Goal: Check status: Check status

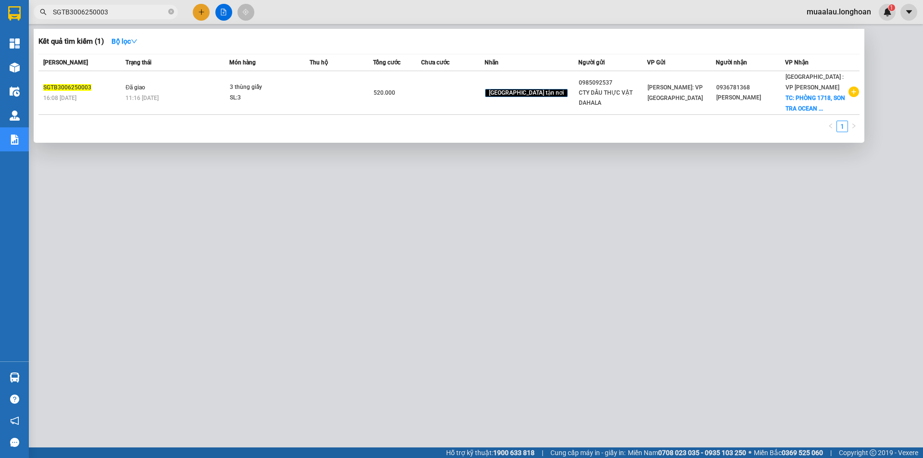
click at [115, 13] on input "SGTB3006250003" at bounding box center [109, 12] width 113 height 11
paste input "HNVD1507250007"
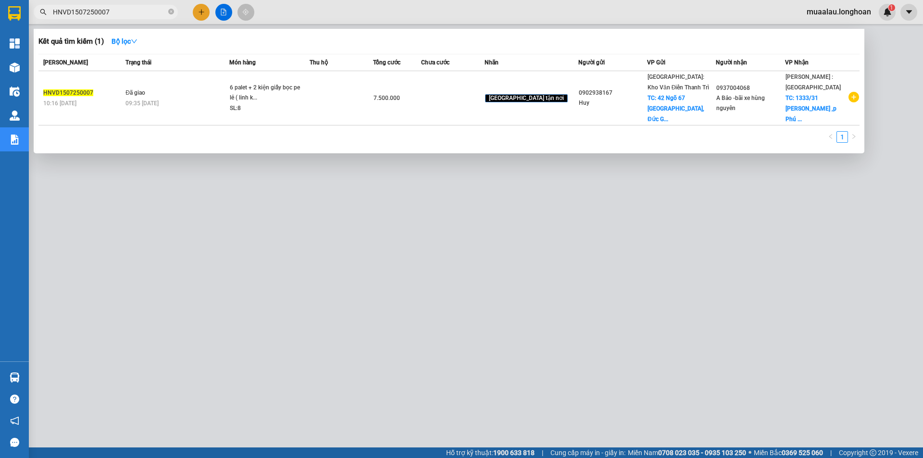
type input "HNVD1507250007"
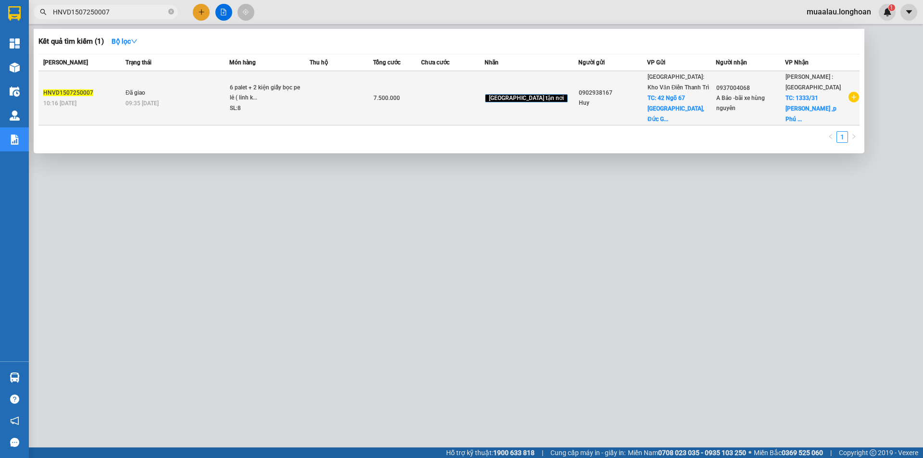
click at [118, 98] on div "10:16 [DATE]" at bounding box center [82, 103] width 79 height 11
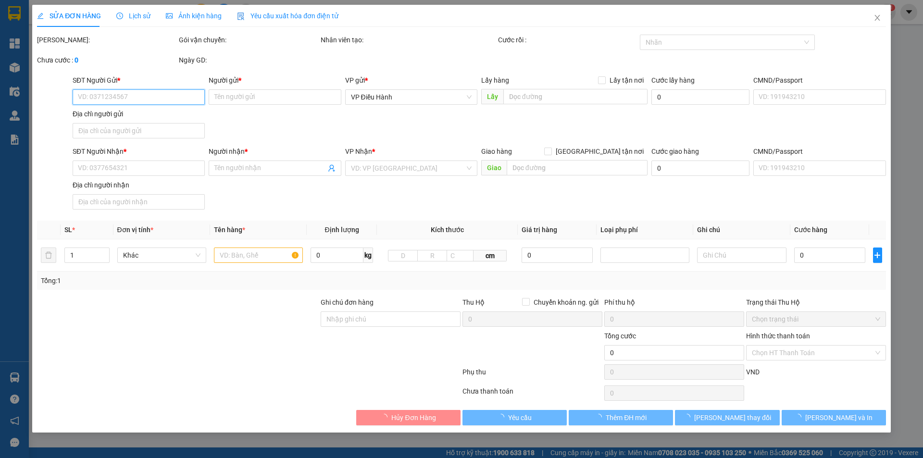
type input "0902938167"
type input "Huy"
checkbox input "true"
type input "42 Ngõ 67 [GEOGRAPHIC_DATA], [GEOGRAPHIC_DATA], [GEOGRAPHIC_DATA], [GEOGRAPHIC_…"
type input "300.000"
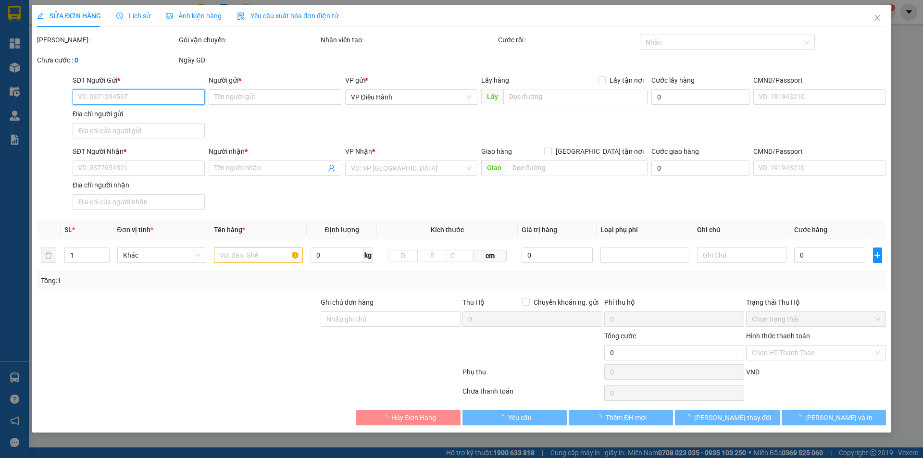
type input "0937004068"
type input "A Bảo -bãi xe hùng nguyên"
checkbox input "true"
type input "1333/31 [PERSON_NAME] ,p [GEOGRAPHIC_DATA] ,Q7,hcm"
type input "HÀNG DỄ MÓP MÉO CHÚ Ý BỐC XẾP CẨN THẬN KHÔNG ĐÈ HÀNG ( HƯ VỠ KHÔNG ĐỀN GIÁ TRỊ …"
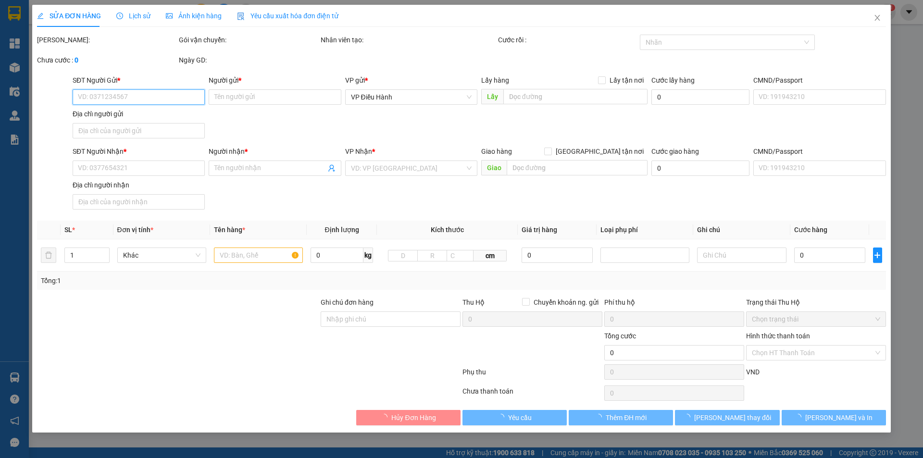
type input "7.500.000"
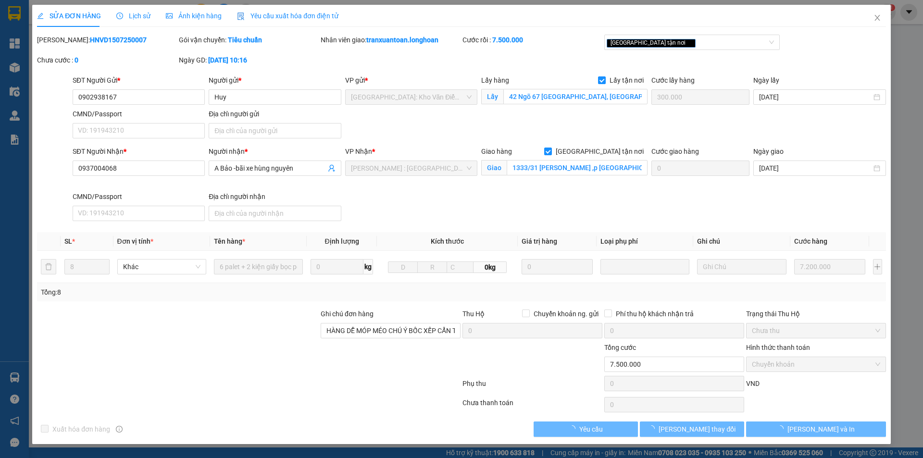
click at [134, 14] on span "Lịch sử" at bounding box center [133, 16] width 34 height 8
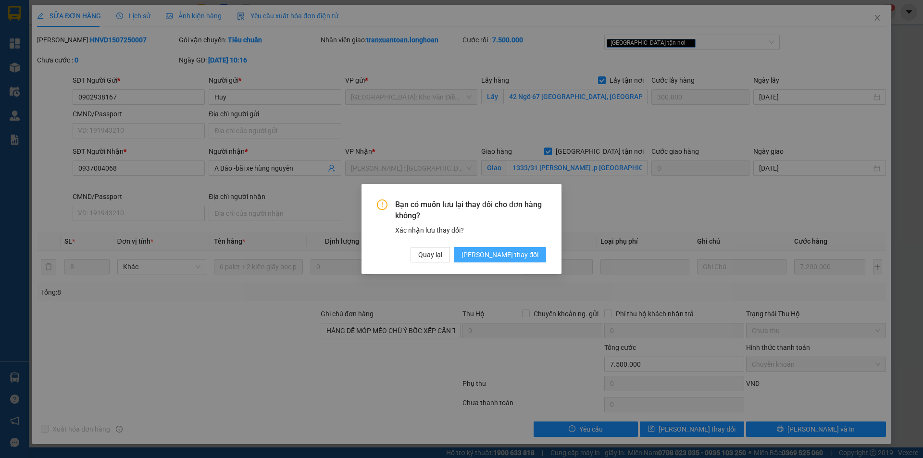
click at [522, 250] on span "[PERSON_NAME] thay đổi" at bounding box center [500, 255] width 77 height 11
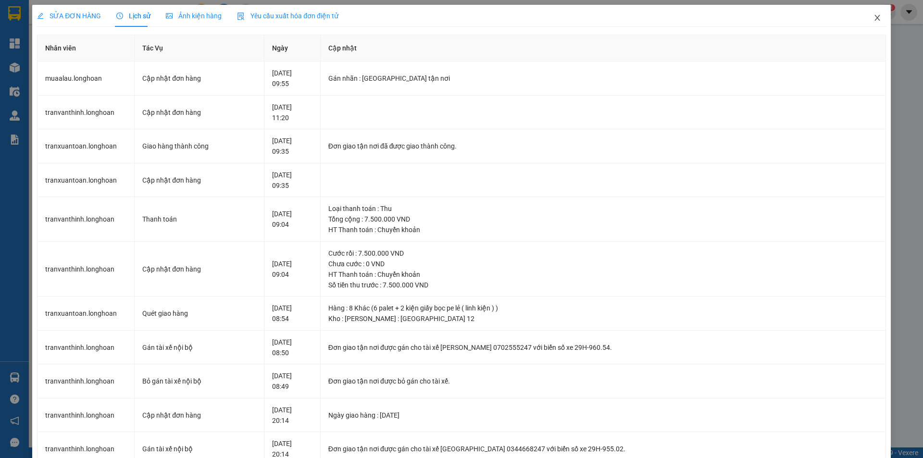
click at [875, 18] on icon "close" at bounding box center [877, 18] width 5 height 6
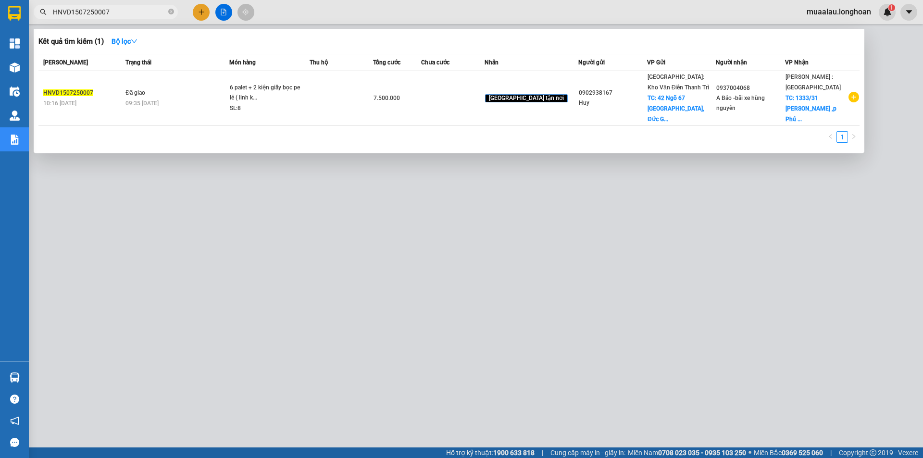
click at [125, 15] on input "HNVD1507250007" at bounding box center [109, 12] width 113 height 11
paste input "VPHM0708250014"
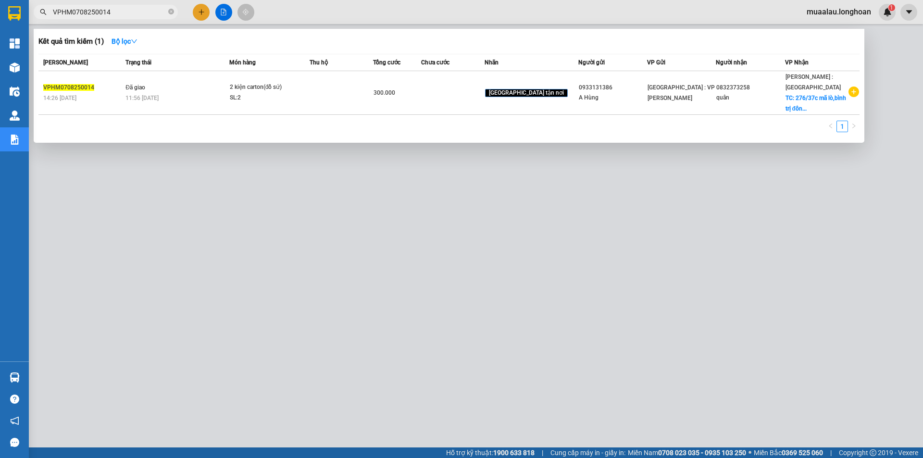
click at [123, 14] on input "VPHM0708250014" at bounding box center [109, 12] width 113 height 11
paste input "HNVD0208250030"
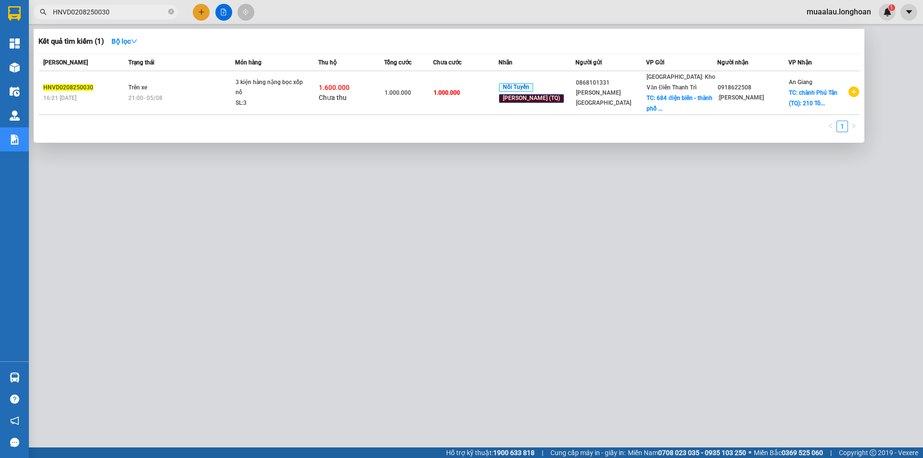
click at [124, 12] on input "HNVD0208250030" at bounding box center [109, 12] width 113 height 11
paste input "1507250007"
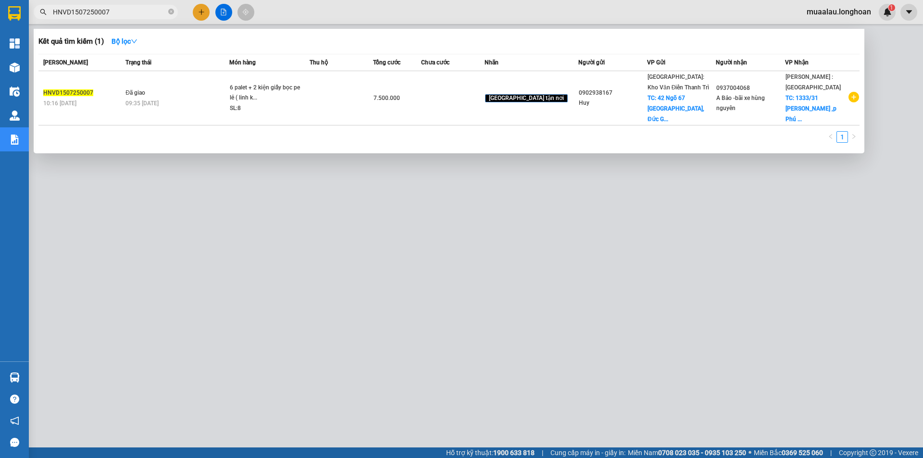
click at [115, 13] on input "HNVD1507250007" at bounding box center [109, 12] width 113 height 11
paste input "VPBT2807250010"
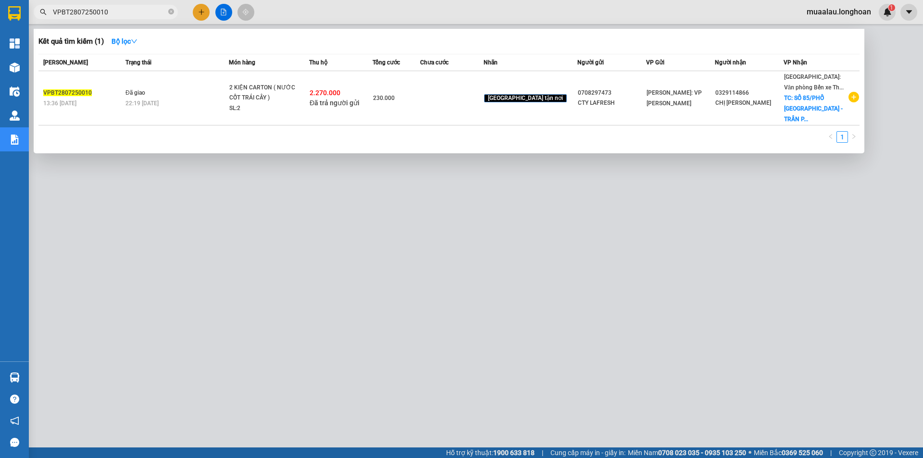
click at [124, 12] on input "VPBT2807250010" at bounding box center [109, 12] width 113 height 11
paste input "100608250028"
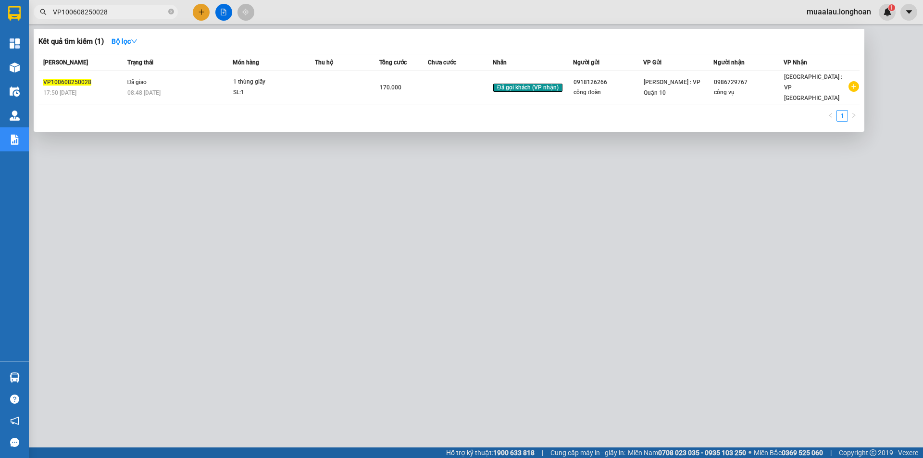
click at [127, 14] on input "VP100608250028" at bounding box center [109, 12] width 113 height 11
paste input "HNVD1507250007"
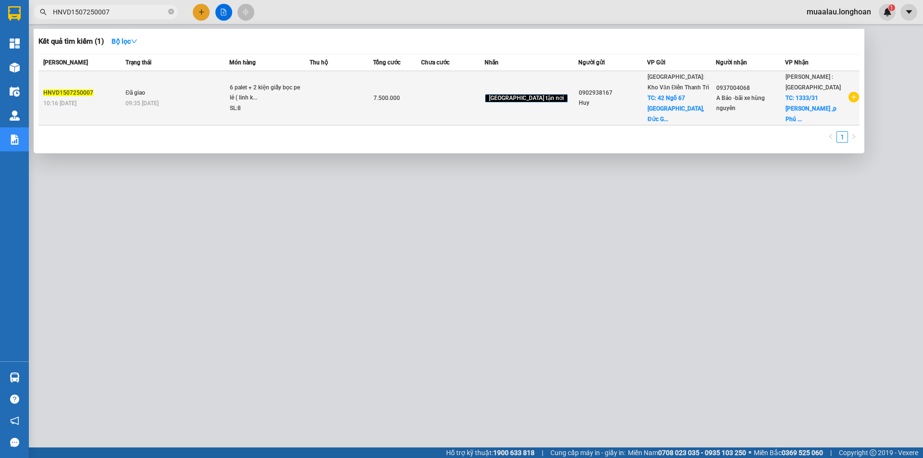
type input "HNVD1507250007"
click at [102, 88] on div "HNVD1507250007" at bounding box center [82, 93] width 79 height 10
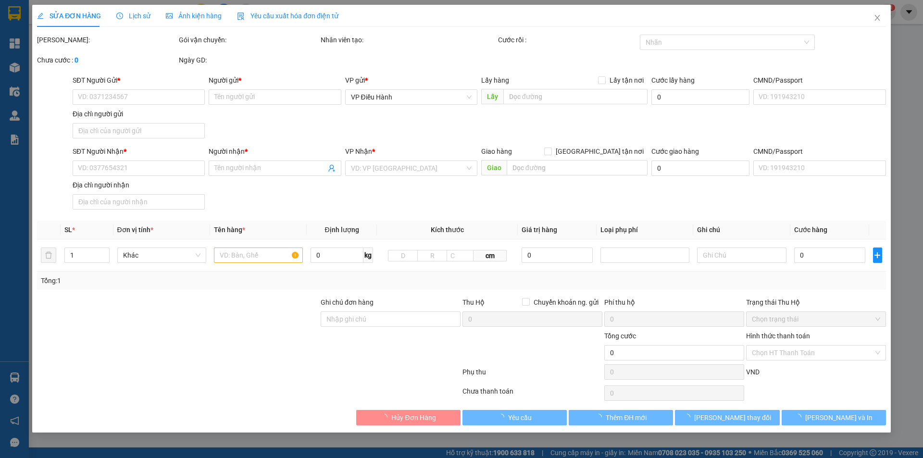
click at [134, 12] on span "Lịch sử" at bounding box center [133, 16] width 34 height 8
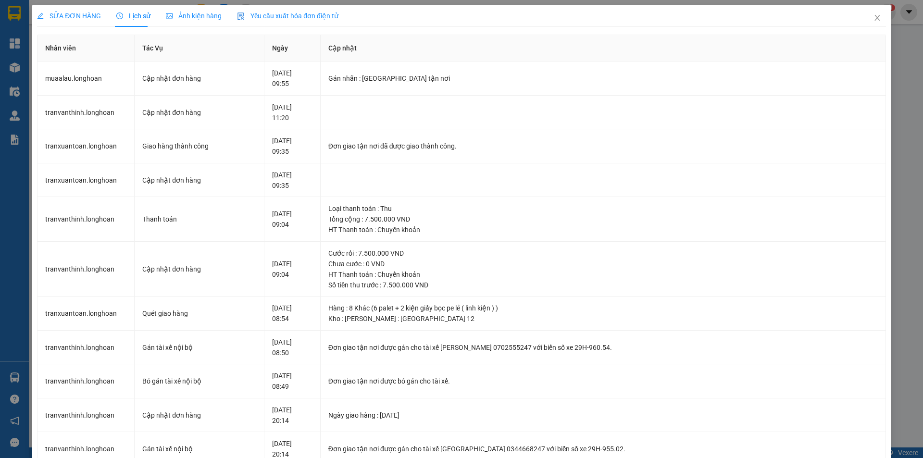
click at [80, 12] on span "SỬA ĐƠN HÀNG" at bounding box center [69, 16] width 64 height 8
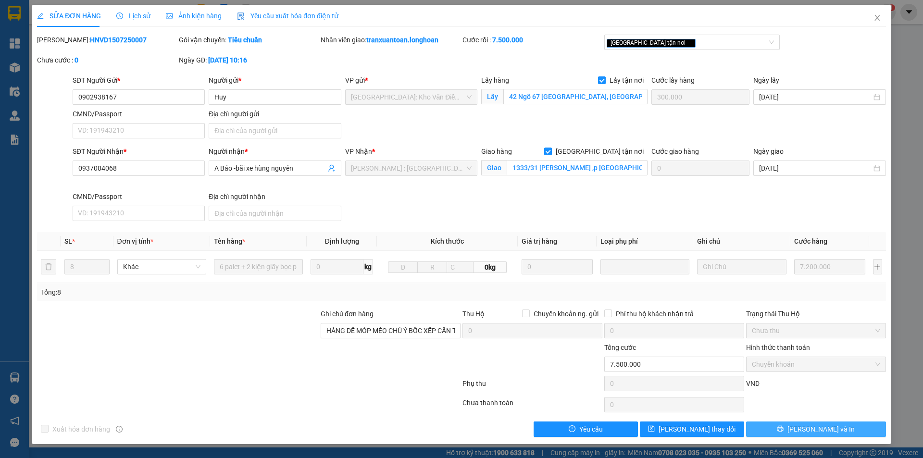
click at [814, 430] on span "[PERSON_NAME] và In" at bounding box center [821, 429] width 67 height 11
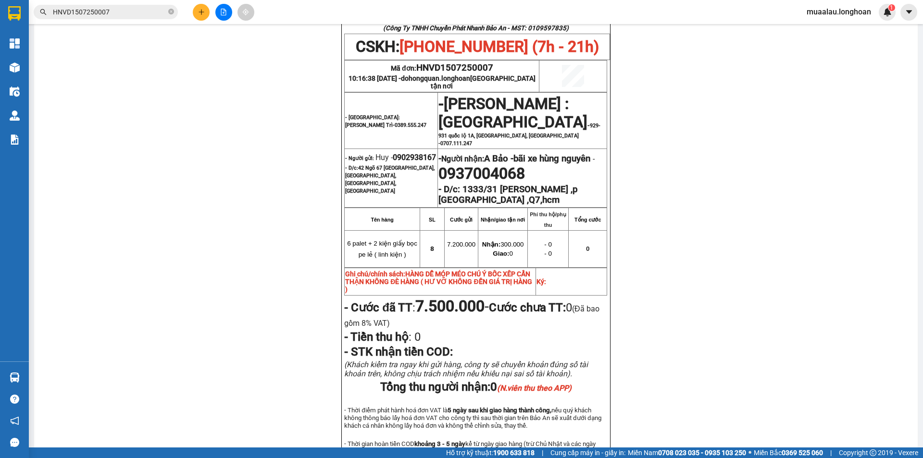
scroll to position [492, 0]
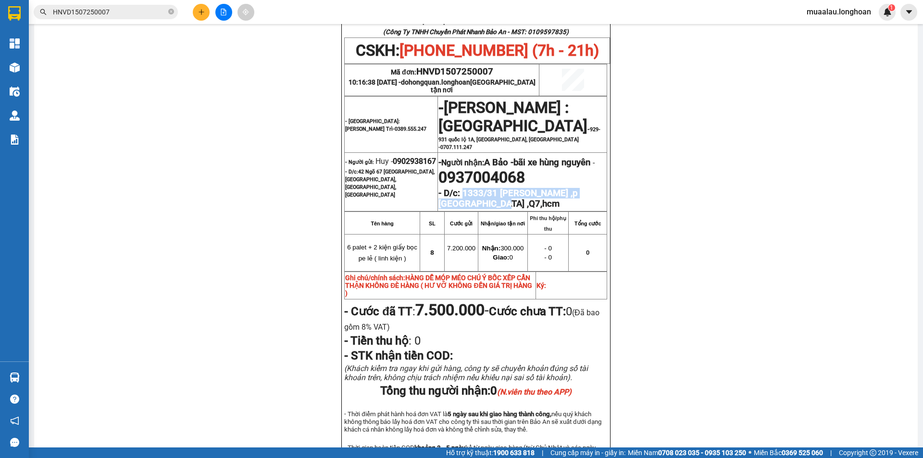
drag, startPoint x: 462, startPoint y: 183, endPoint x: 473, endPoint y: 196, distance: 16.4
click at [473, 196] on p "- D/c: 1333/31 [PERSON_NAME] ,p [GEOGRAPHIC_DATA] ,Q7,hcm" at bounding box center [523, 198] width 168 height 21
copy strong "1333/31 [PERSON_NAME] ,p [GEOGRAPHIC_DATA] ,Q7,hcm"
click at [347, 244] on span "6 palet + 2 kiện giấy bọc pe lẻ ( linh kiện )" at bounding box center [382, 253] width 70 height 18
drag, startPoint x: 345, startPoint y: 240, endPoint x: 416, endPoint y: 256, distance: 72.3
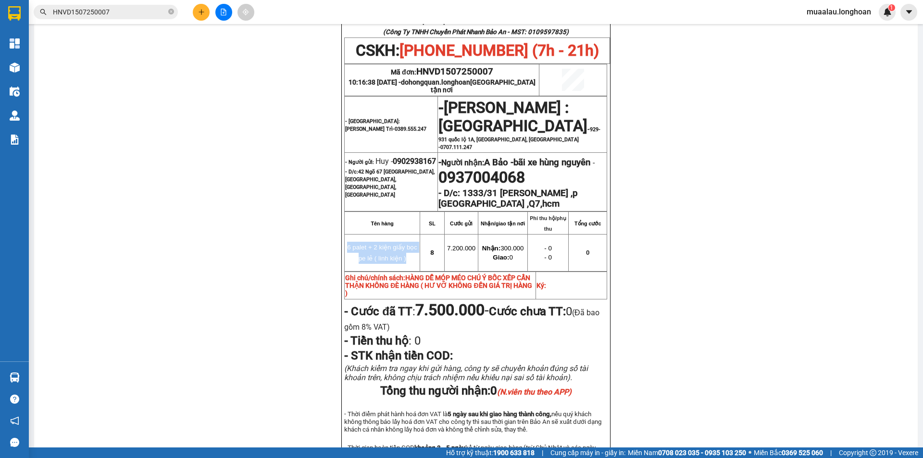
click at [416, 256] on tr "6 palet + 2 kiện giấy bọc pe lẻ ( linh kiện ) 8 7.200.000 Nhận: 300.000 Giao: 0…" at bounding box center [476, 252] width 263 height 37
copy tr "6 palet + 2 kiện giấy bọc pe lẻ ( linh kiện )"
click at [384, 253] on span "6 palet + 2 kiện giấy bọc pe lẻ ( linh kiện )" at bounding box center [382, 253] width 70 height 18
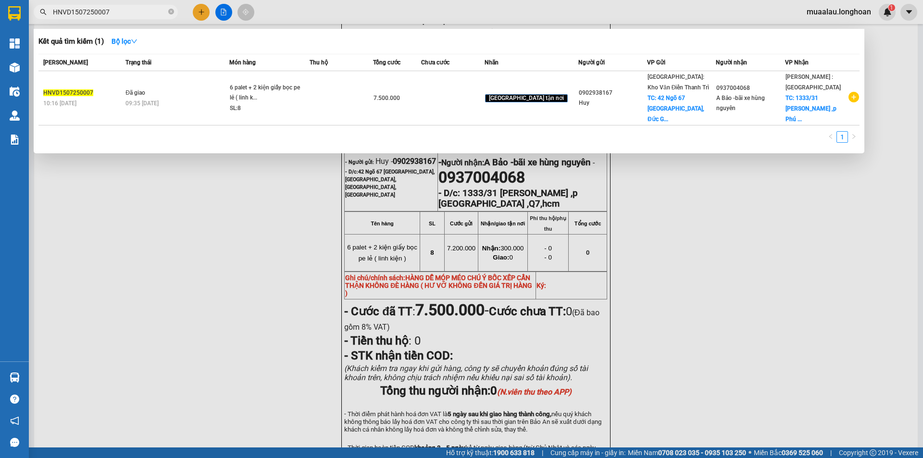
click at [115, 15] on input "HNVD1507250007" at bounding box center [109, 12] width 113 height 11
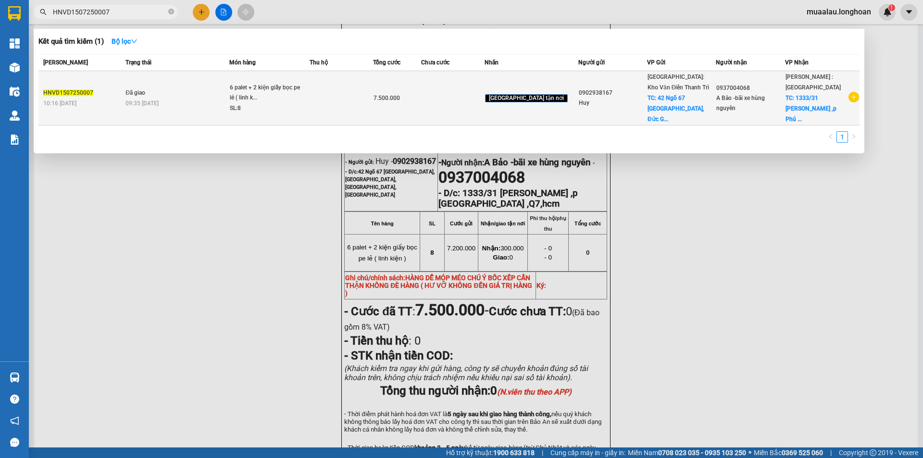
click at [134, 91] on span "Đã giao" at bounding box center [136, 92] width 20 height 8
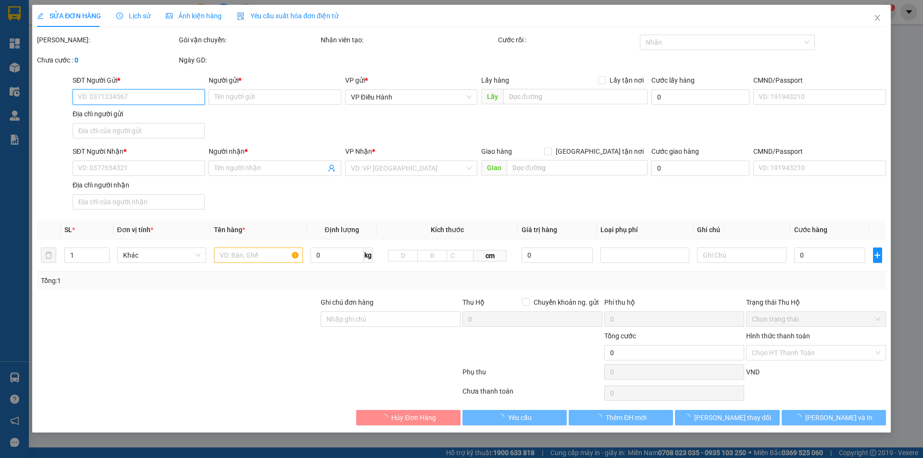
type input "0902938167"
type input "Huy"
checkbox input "true"
type input "42 Ngõ 67 [GEOGRAPHIC_DATA], [GEOGRAPHIC_DATA], [GEOGRAPHIC_DATA], [GEOGRAPHIC_…"
type input "300.000"
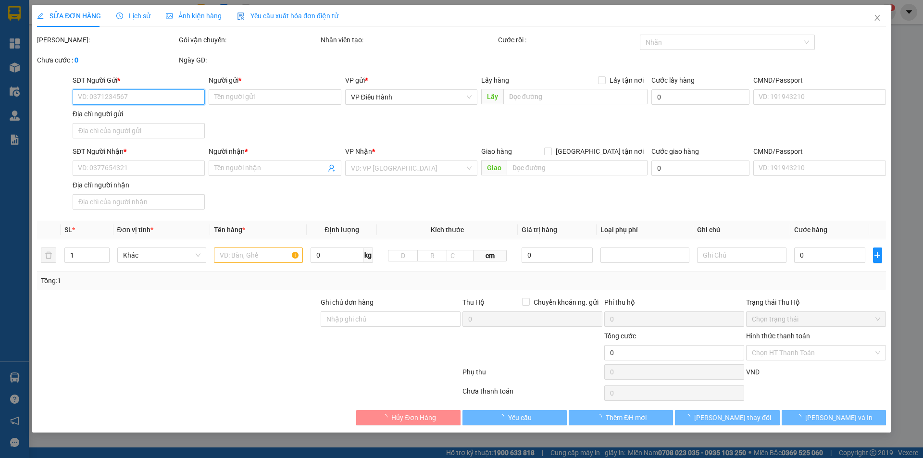
type input "0937004068"
type input "A Bảo -bãi xe hùng nguyên"
checkbox input "true"
type input "1333/31 [PERSON_NAME] ,p [GEOGRAPHIC_DATA] ,Q7,hcm"
type input "HÀNG DỄ MÓP MÉO CHÚ Ý BỐC XẾP CẨN THẬN KHÔNG ĐÈ HÀNG ( HƯ VỠ KHÔNG ĐỀN GIÁ TRỊ …"
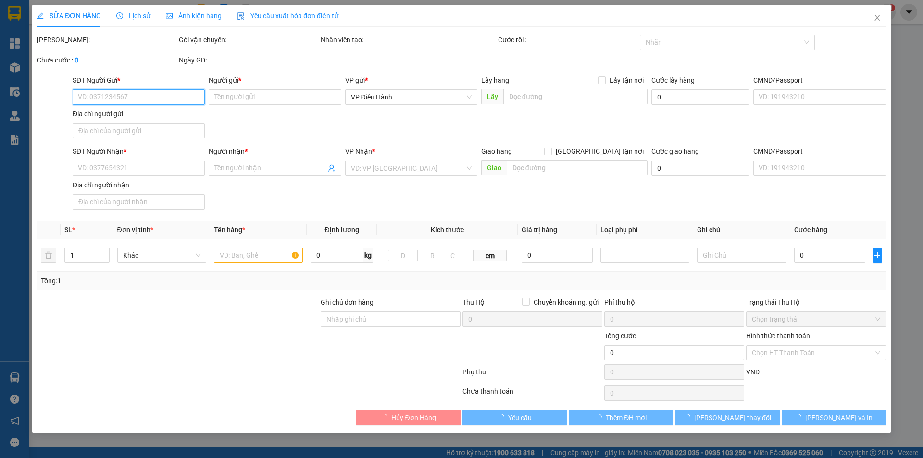
type input "7.500.000"
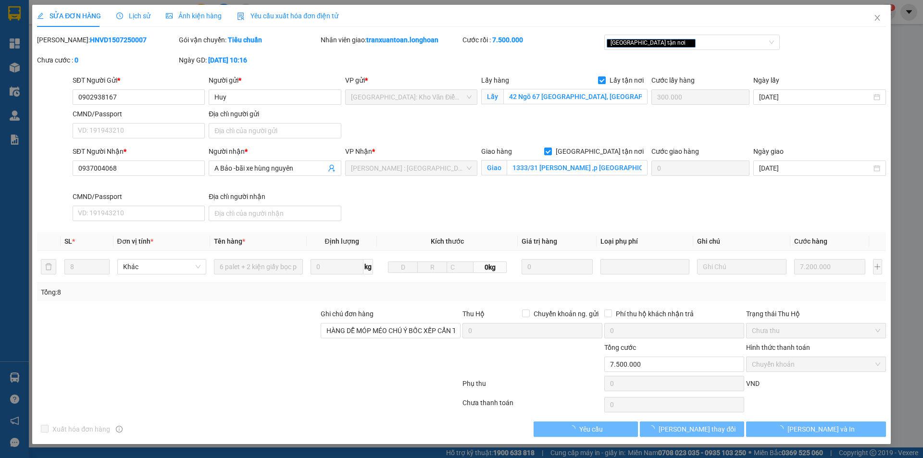
click at [137, 17] on span "Lịch sử" at bounding box center [133, 16] width 34 height 8
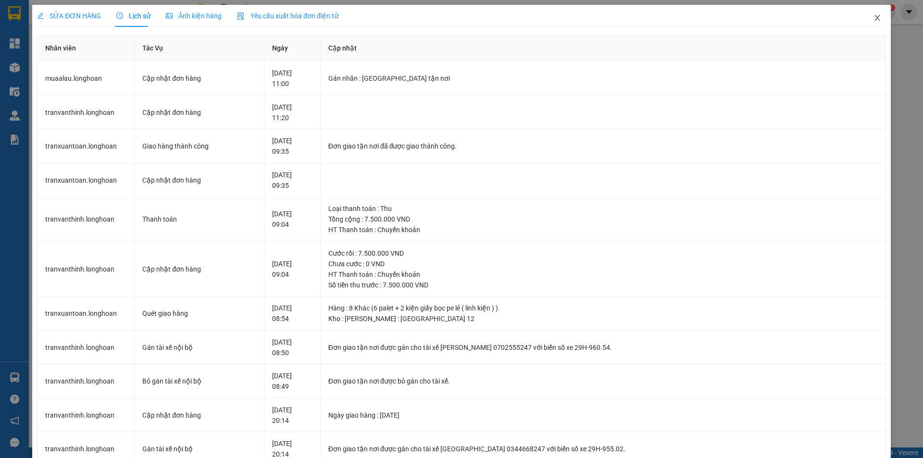
click at [874, 15] on icon "close" at bounding box center [878, 18] width 8 height 8
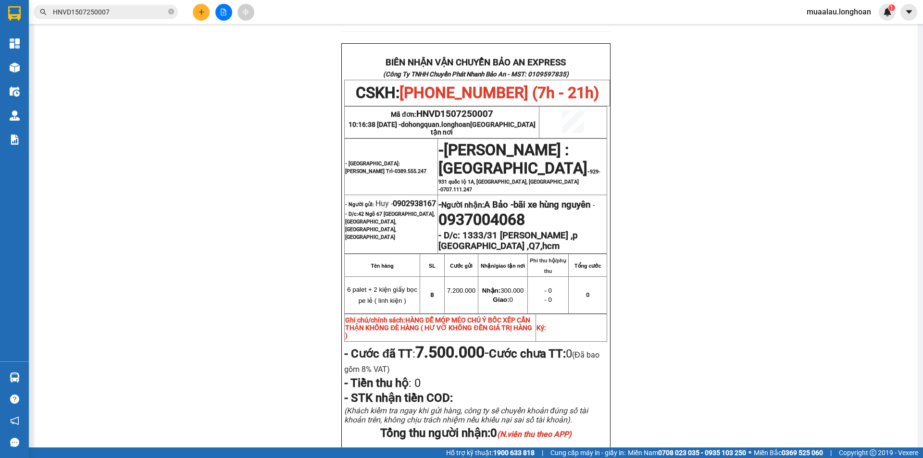
scroll to position [433, 0]
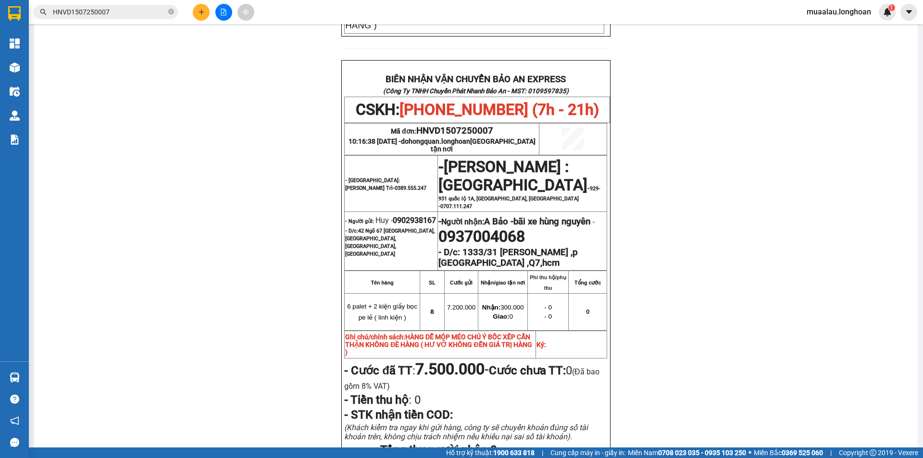
click at [118, 14] on input "HNVD1507250007" at bounding box center [109, 12] width 113 height 11
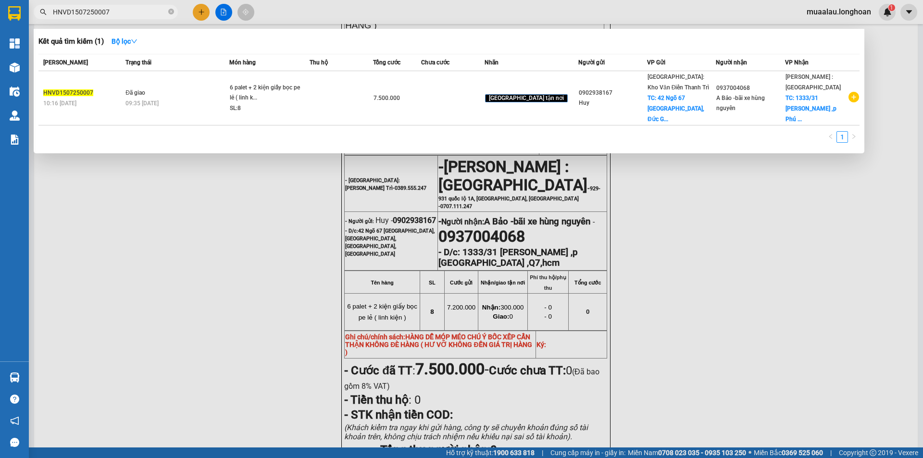
click at [118, 14] on input "HNVD1507250007" at bounding box center [109, 12] width 113 height 11
paste input "CTNK0208250009"
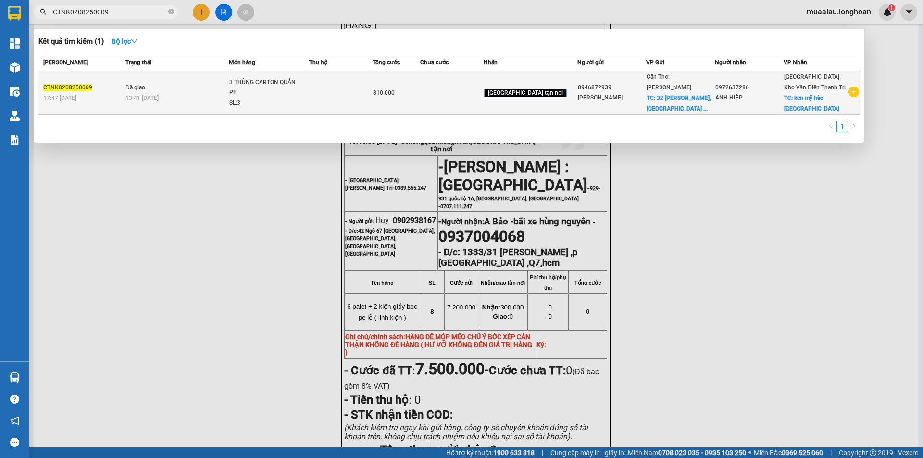
click at [110, 97] on div "17:47 [DATE]" at bounding box center [82, 98] width 79 height 11
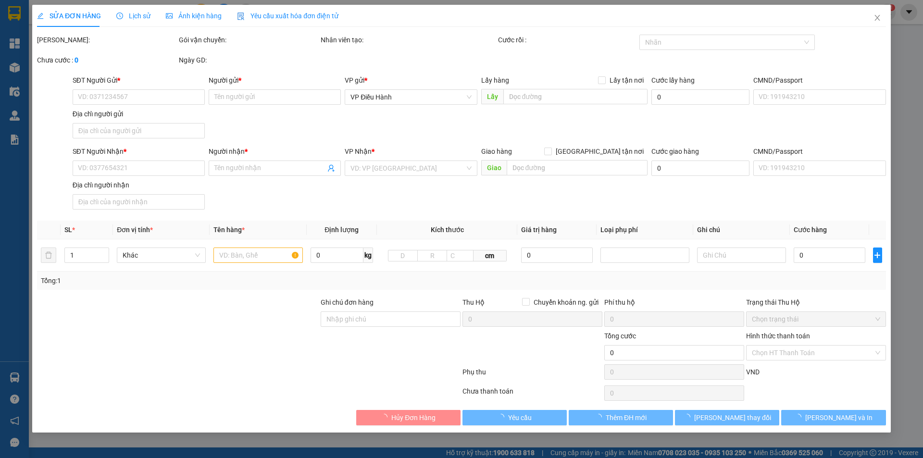
click at [134, 17] on span "Lịch sử" at bounding box center [133, 16] width 34 height 8
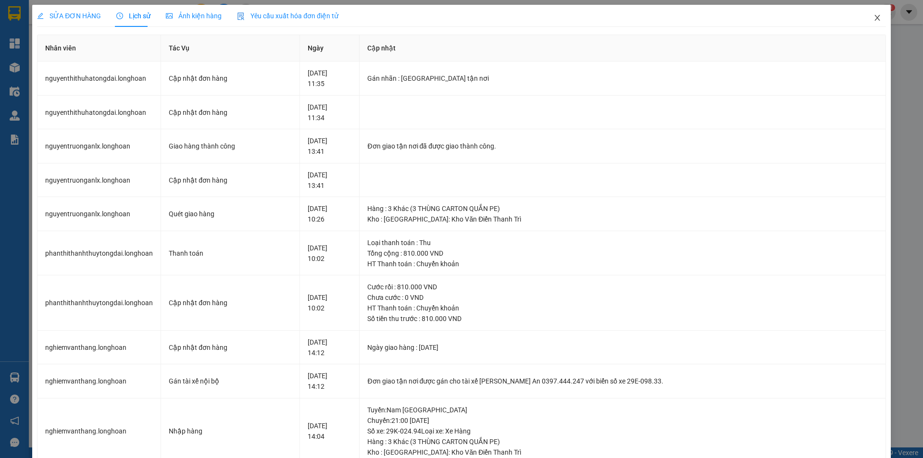
click at [874, 20] on icon "close" at bounding box center [878, 18] width 8 height 8
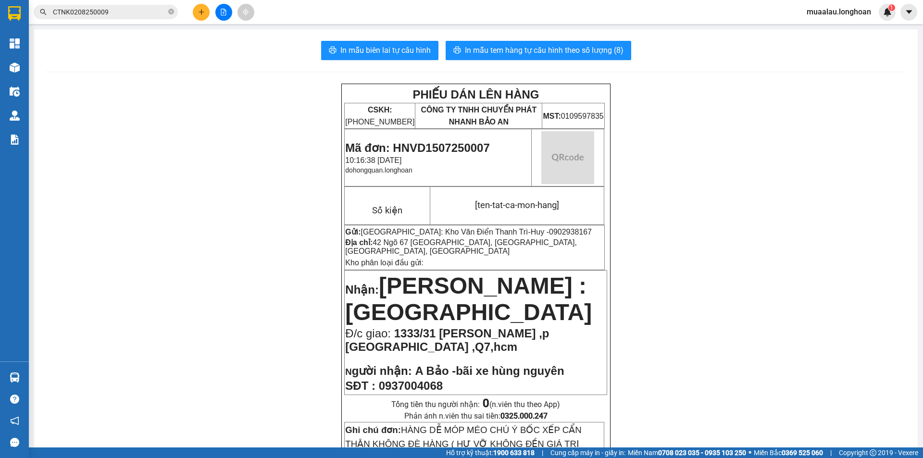
click at [122, 11] on input "CTNK0208250009" at bounding box center [109, 12] width 113 height 11
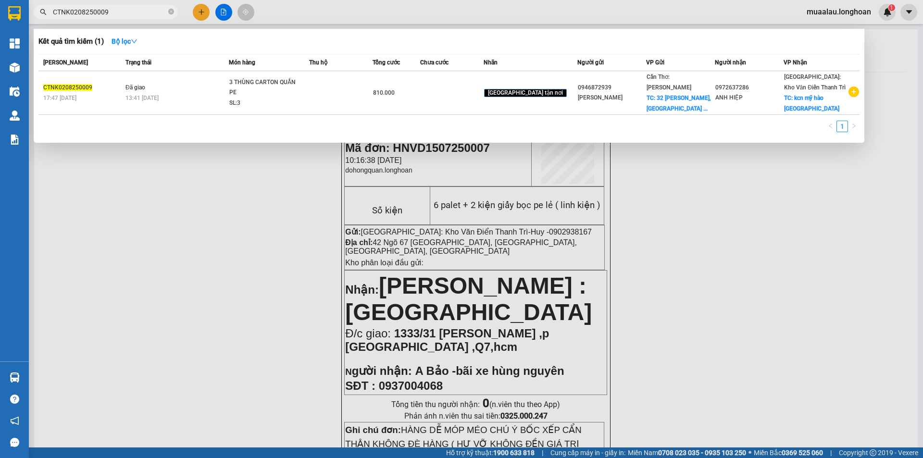
click at [122, 11] on input "CTNK0208250009" at bounding box center [109, 12] width 113 height 11
paste input "HNVD1507250007"
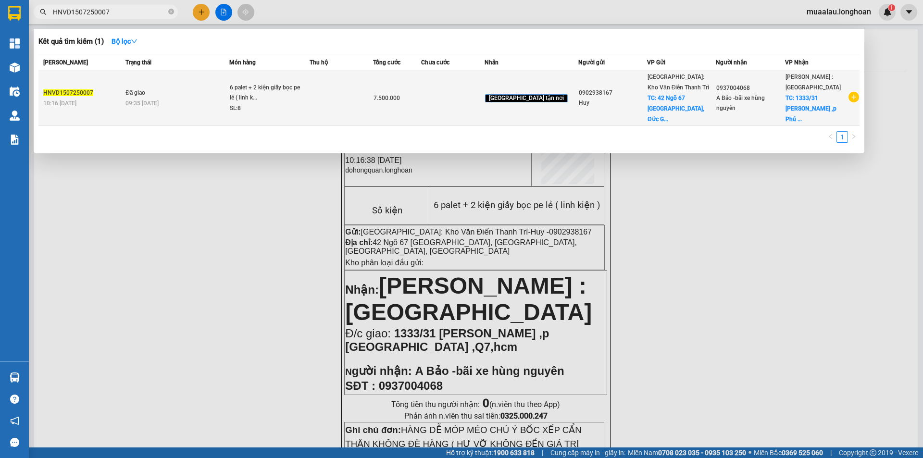
type input "HNVD1507250007"
click at [107, 92] on div "HNVD1507250007" at bounding box center [82, 93] width 79 height 10
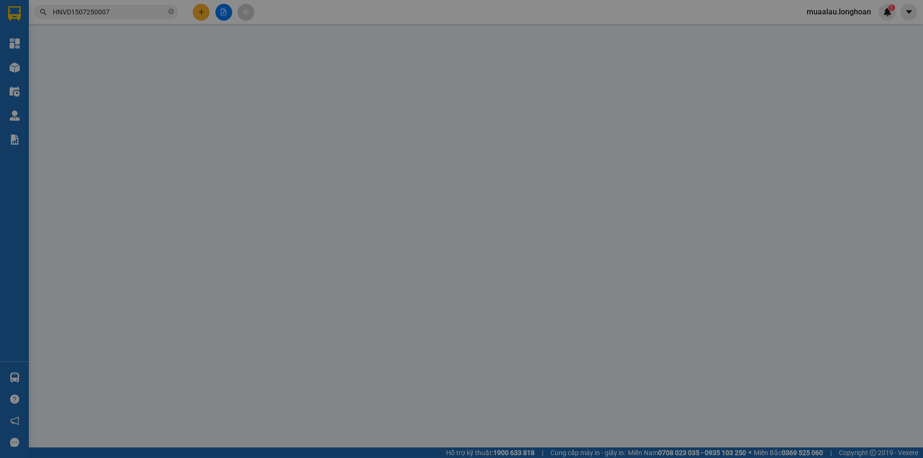
type input "0902938167"
type input "Huy"
checkbox input "true"
type input "42 Ngõ 67 [GEOGRAPHIC_DATA], [GEOGRAPHIC_DATA], [GEOGRAPHIC_DATA], [GEOGRAPHIC_…"
type input "300.000"
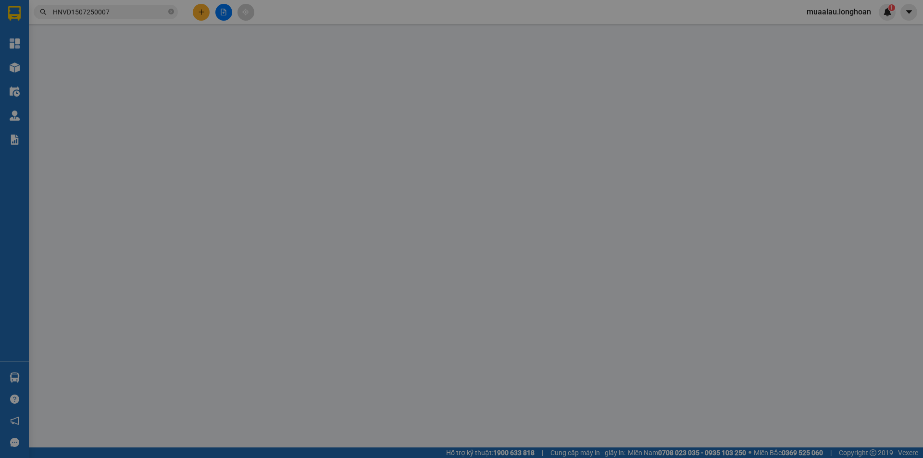
type input "0937004068"
type input "A Bảo -bãi xe hùng nguyên"
checkbox input "true"
type input "1333/31 [PERSON_NAME] ,p [GEOGRAPHIC_DATA] ,Q7,hcm"
type input "HÀNG DỄ MÓP MÉO CHÚ Ý BỐC XẾP CẨN THẬN KHÔNG ĐÈ HÀNG ( HƯ VỠ KHÔNG ĐỀN GIÁ TRỊ …"
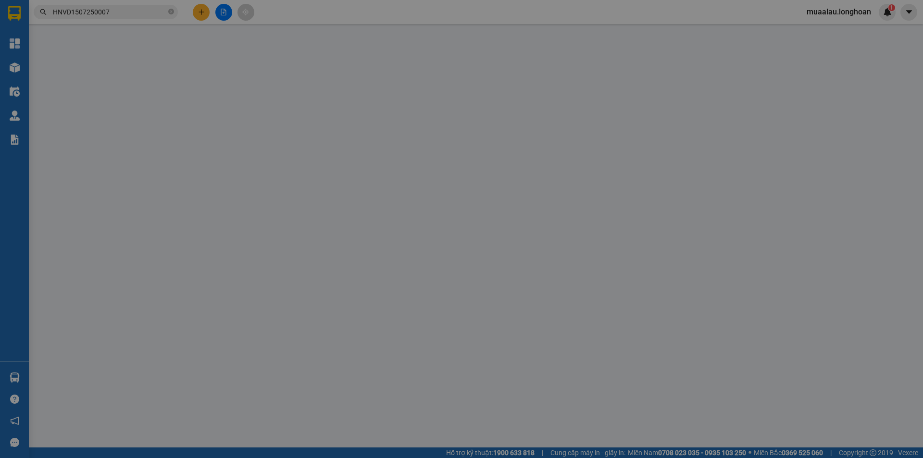
type input "7.500.000"
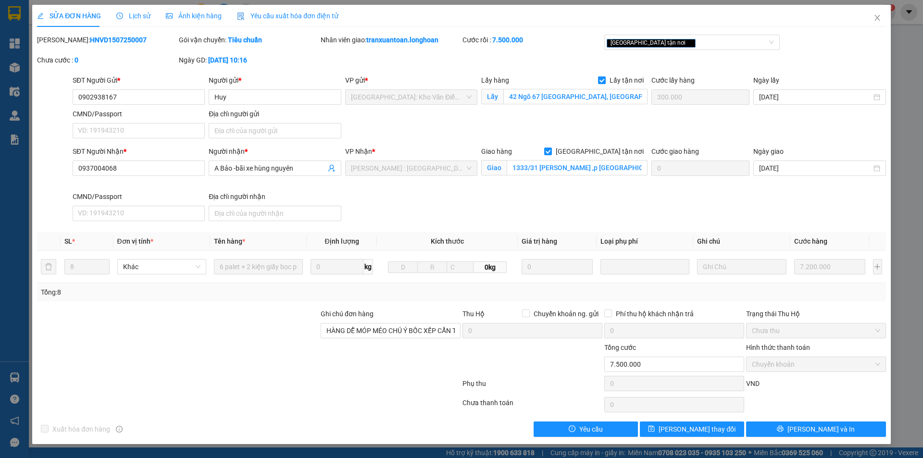
click at [133, 16] on span "Lịch sử" at bounding box center [133, 16] width 34 height 8
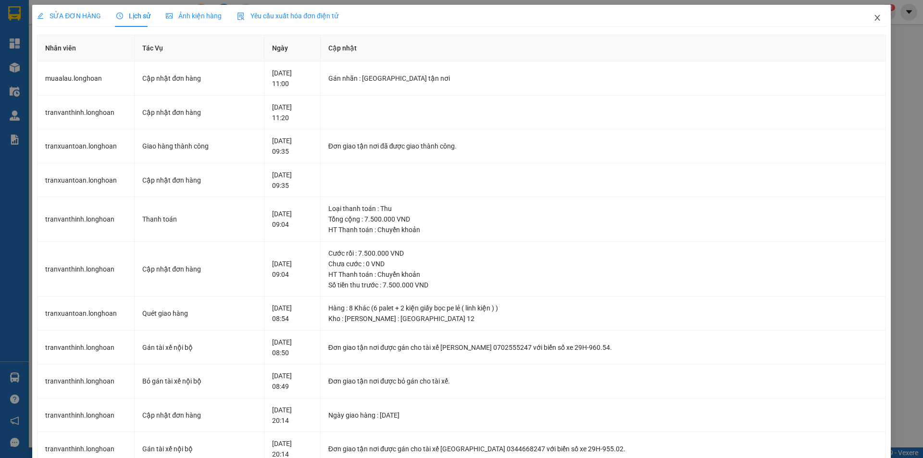
click at [875, 18] on icon "close" at bounding box center [877, 18] width 5 height 6
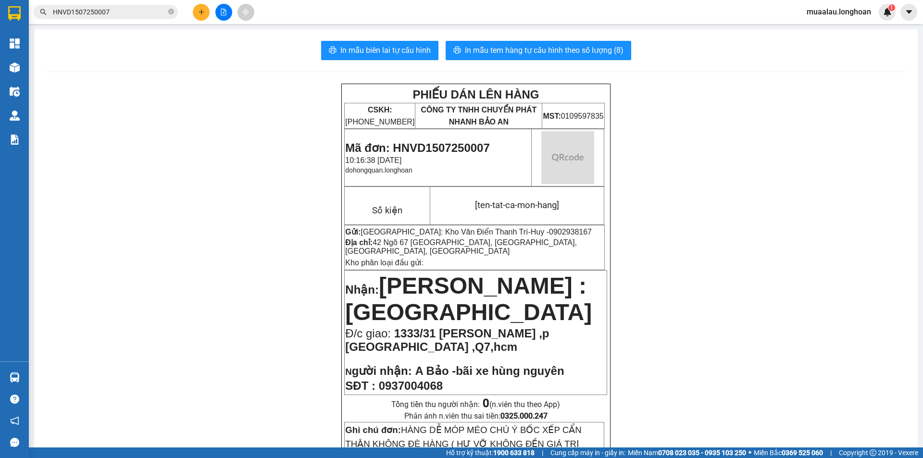
click at [123, 15] on input "HNVD1507250007" at bounding box center [109, 12] width 113 height 11
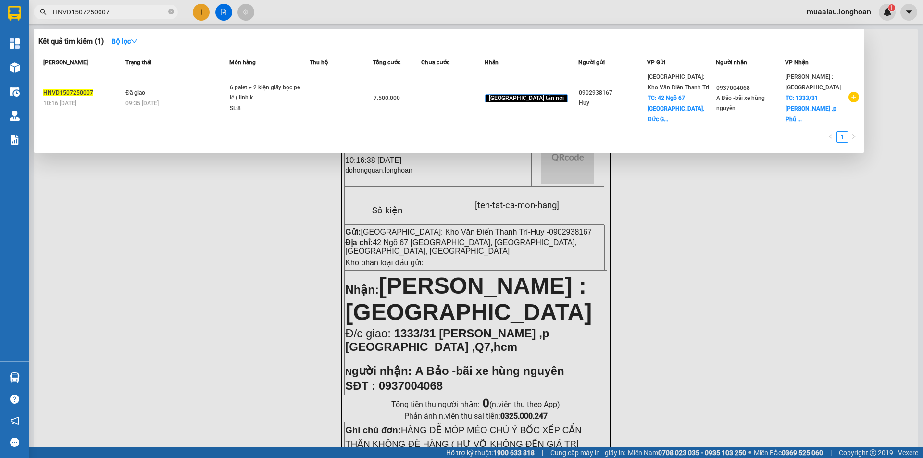
click at [123, 15] on input "HNVD1507250007" at bounding box center [109, 12] width 113 height 11
paste input "CTNK0208250009"
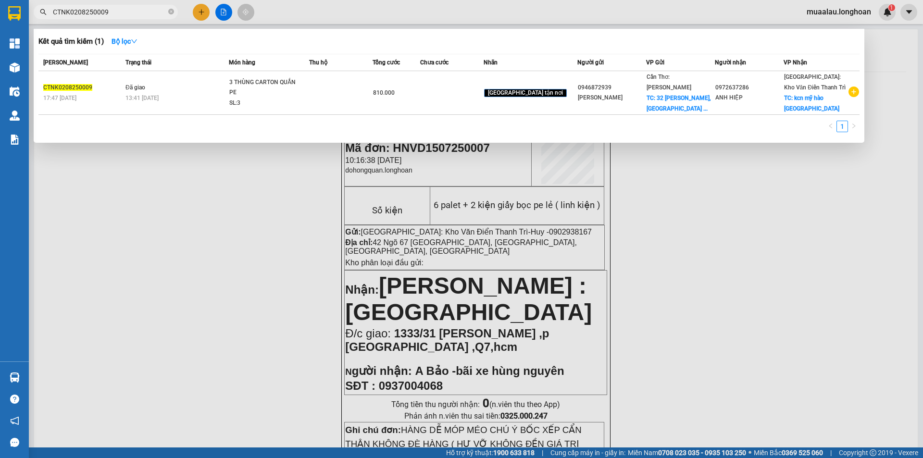
type input "CTNK0208250009"
